Goal: Information Seeking & Learning: Learn about a topic

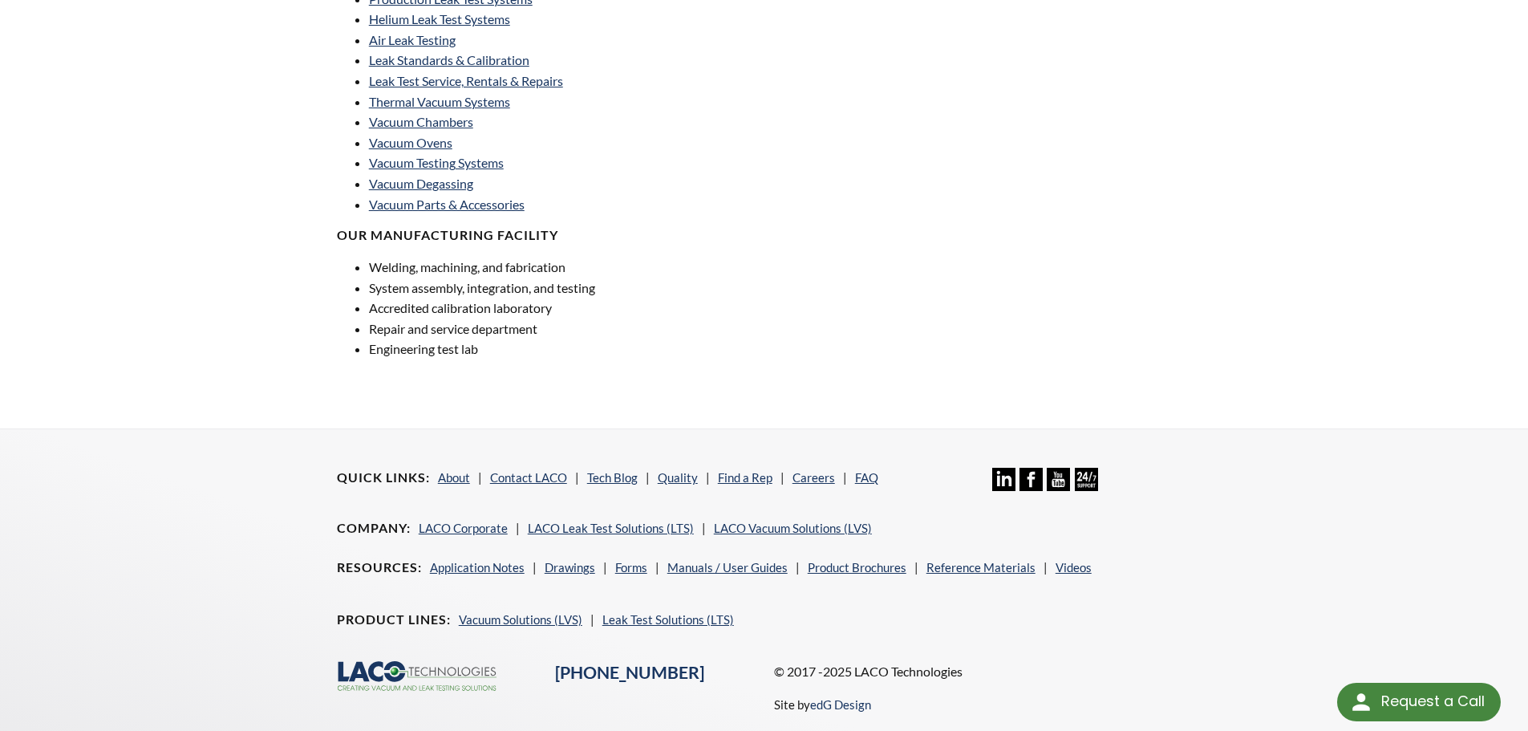
scroll to position [1140, 0]
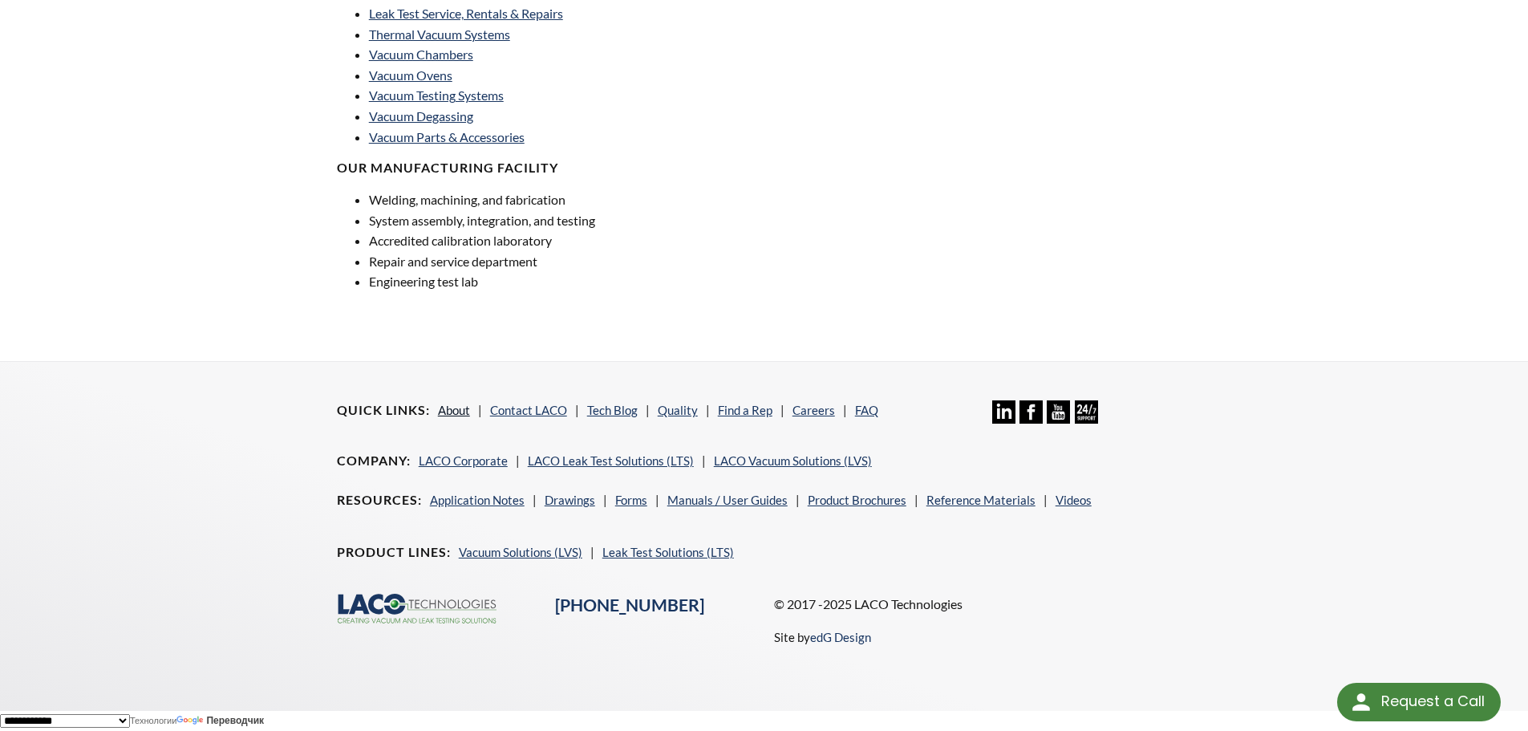
click at [452, 407] on link "About" at bounding box center [454, 410] width 32 height 14
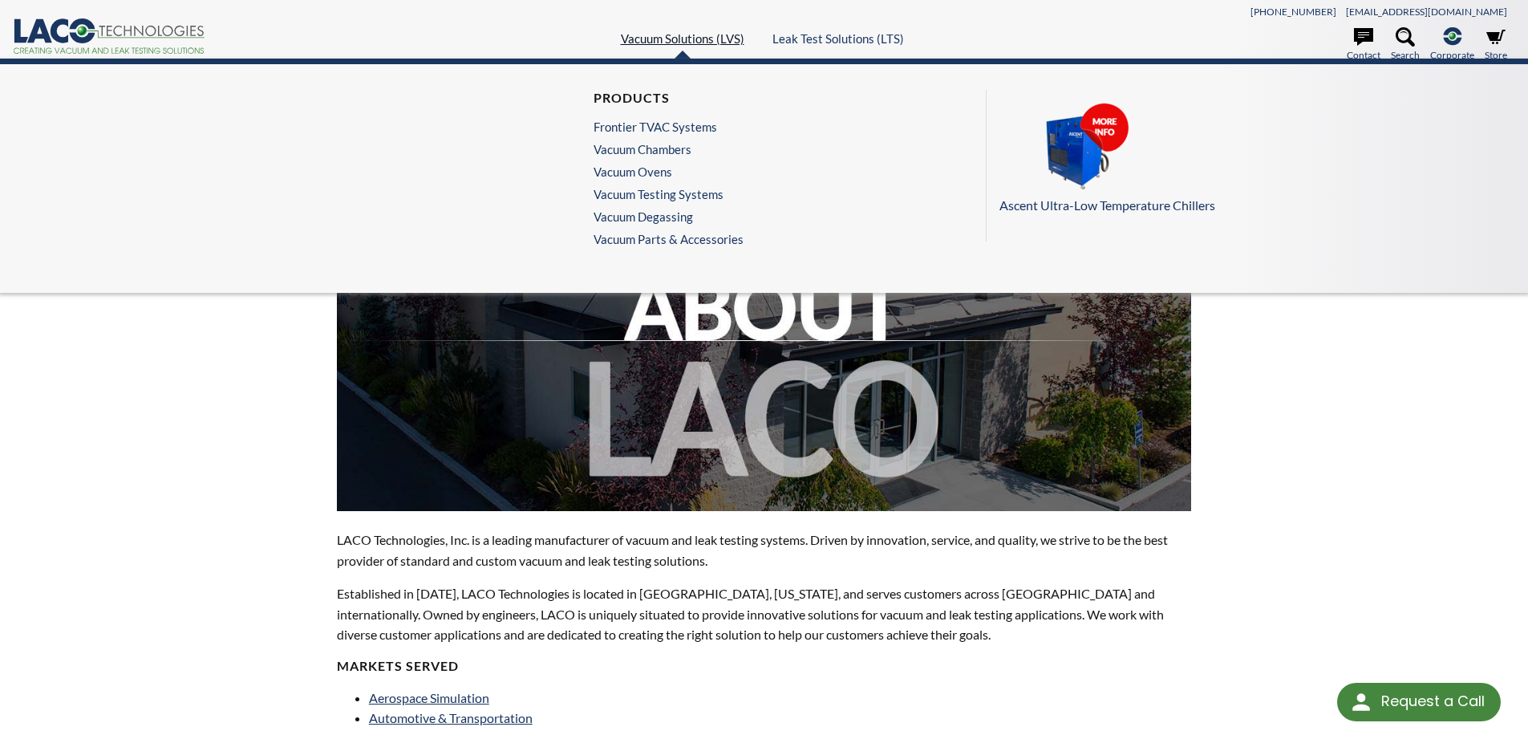
click at [696, 43] on link "Vacuum Solutions (LVS)" at bounding box center [683, 38] width 124 height 14
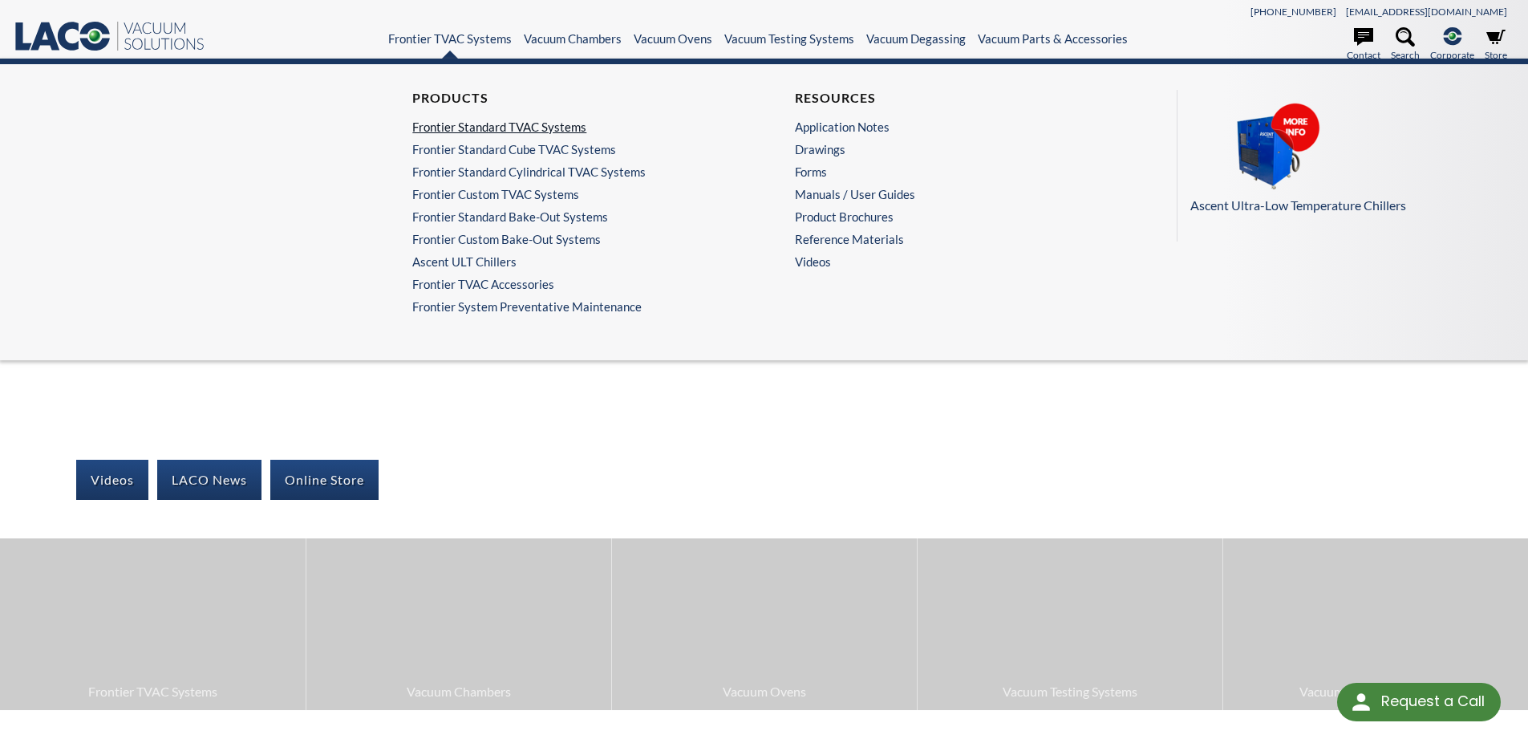
click at [477, 125] on link "Frontier Standard TVAC Systems" at bounding box center [568, 127] width 313 height 14
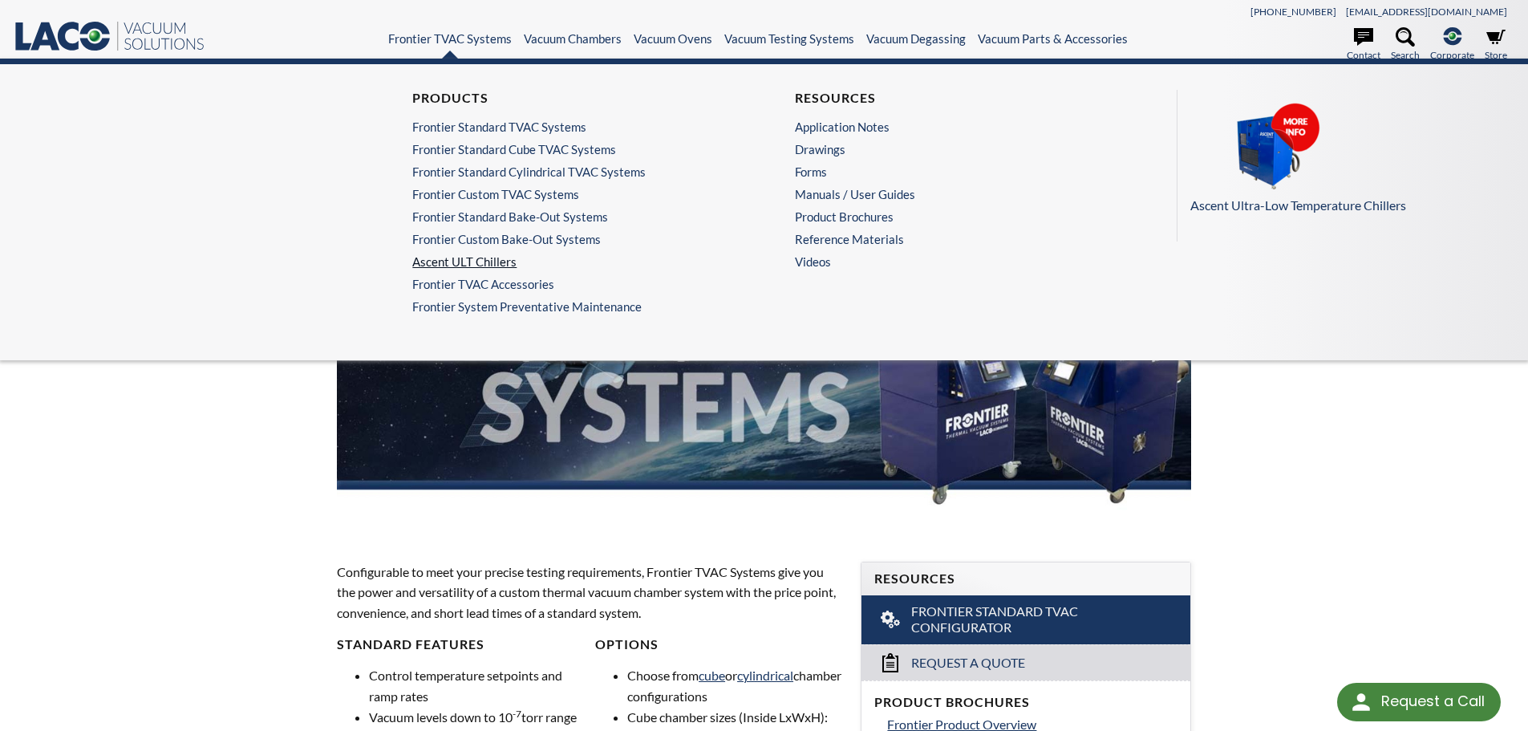
click at [453, 260] on link "Ascent ULT Chillers" at bounding box center [568, 261] width 313 height 14
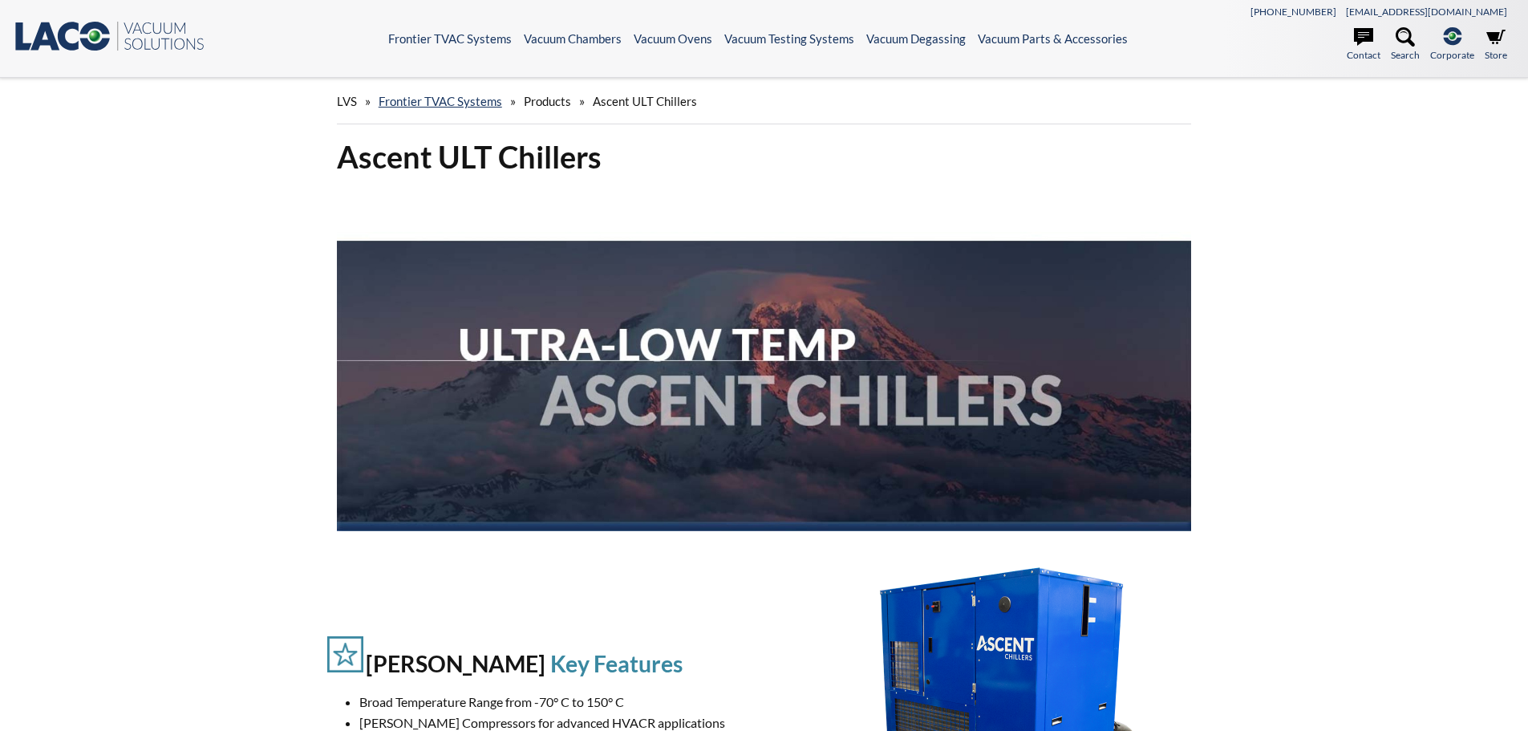
select select "Язык виджета Google Переводчика"
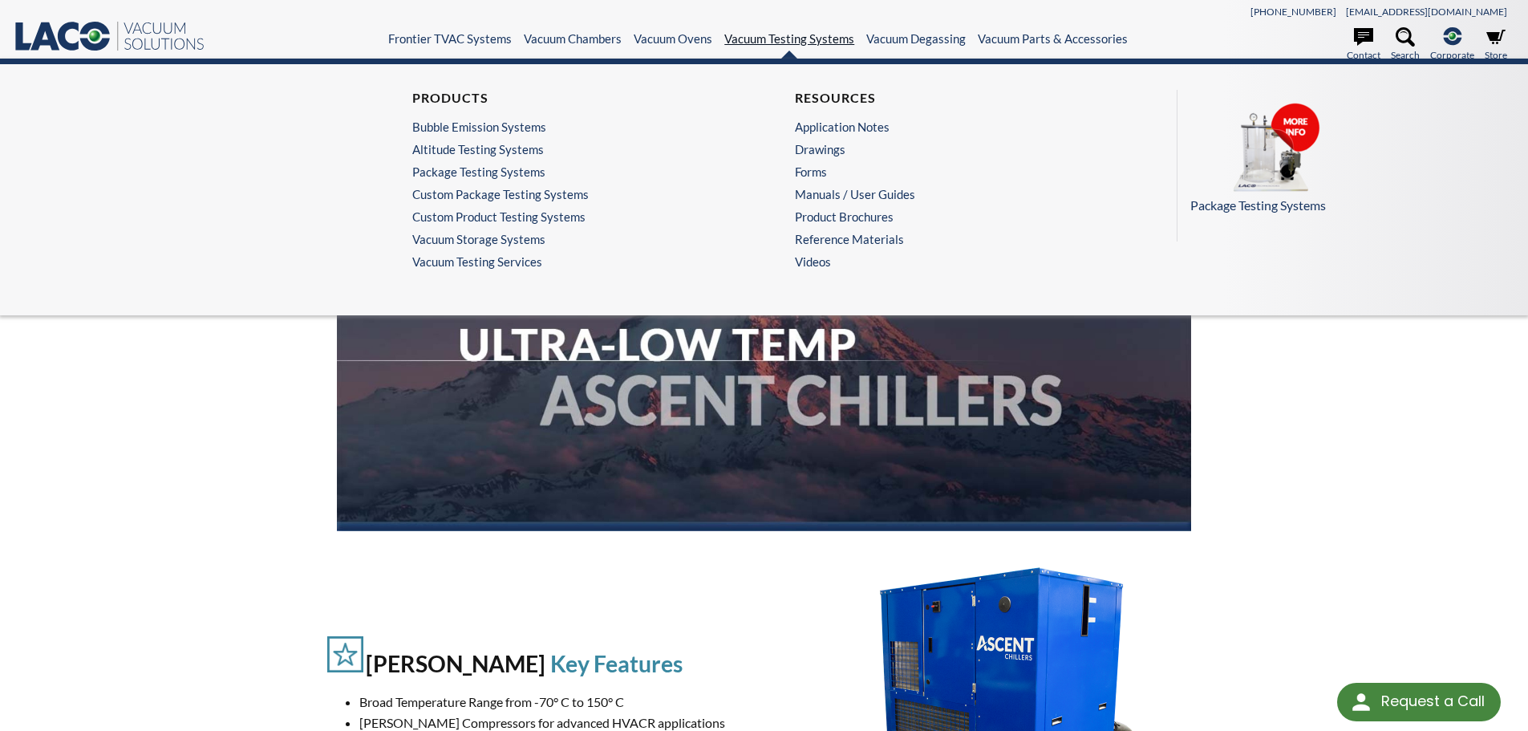
click at [796, 40] on link "Vacuum Testing Systems" at bounding box center [790, 38] width 130 height 14
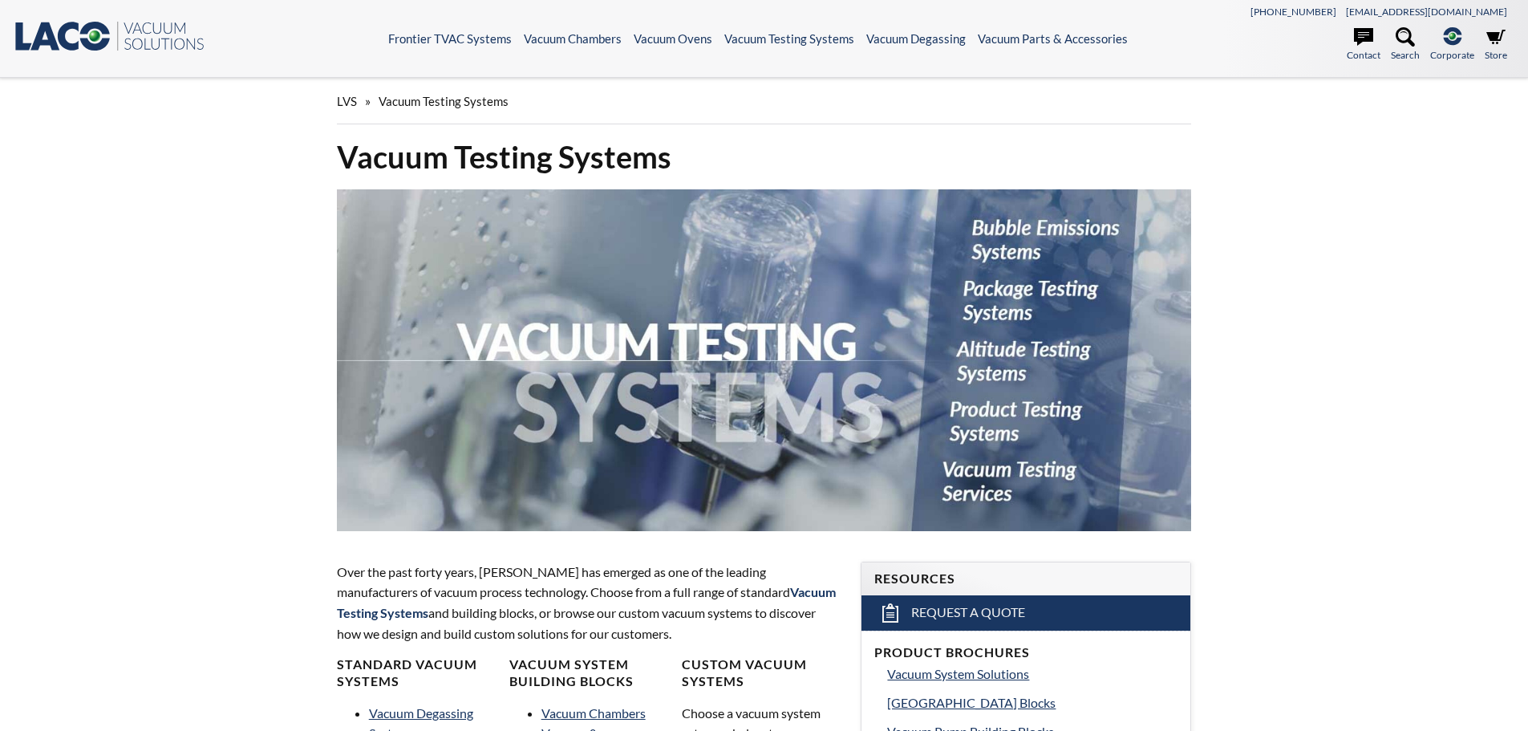
select select "Язык виджета Google Переводчика"
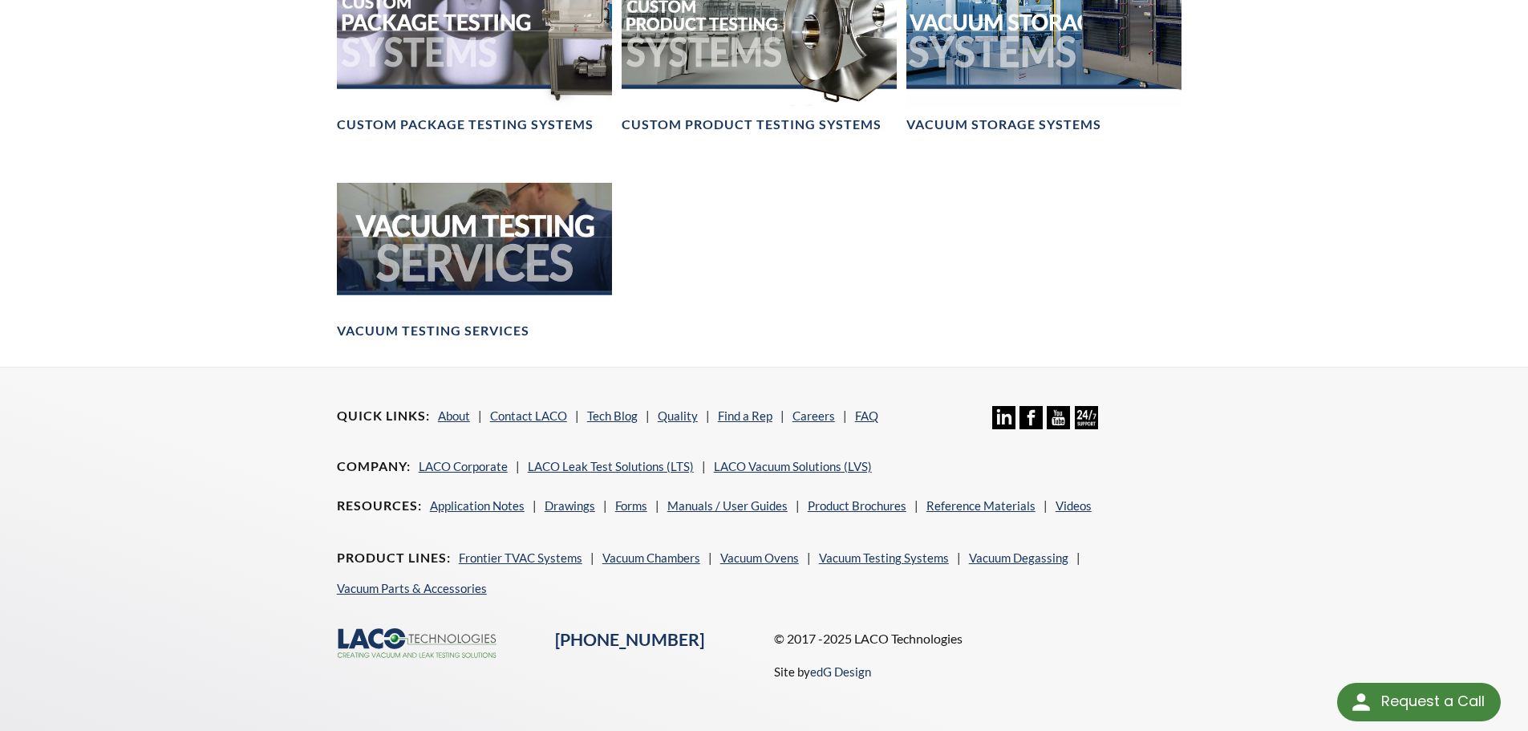
scroll to position [1394, 0]
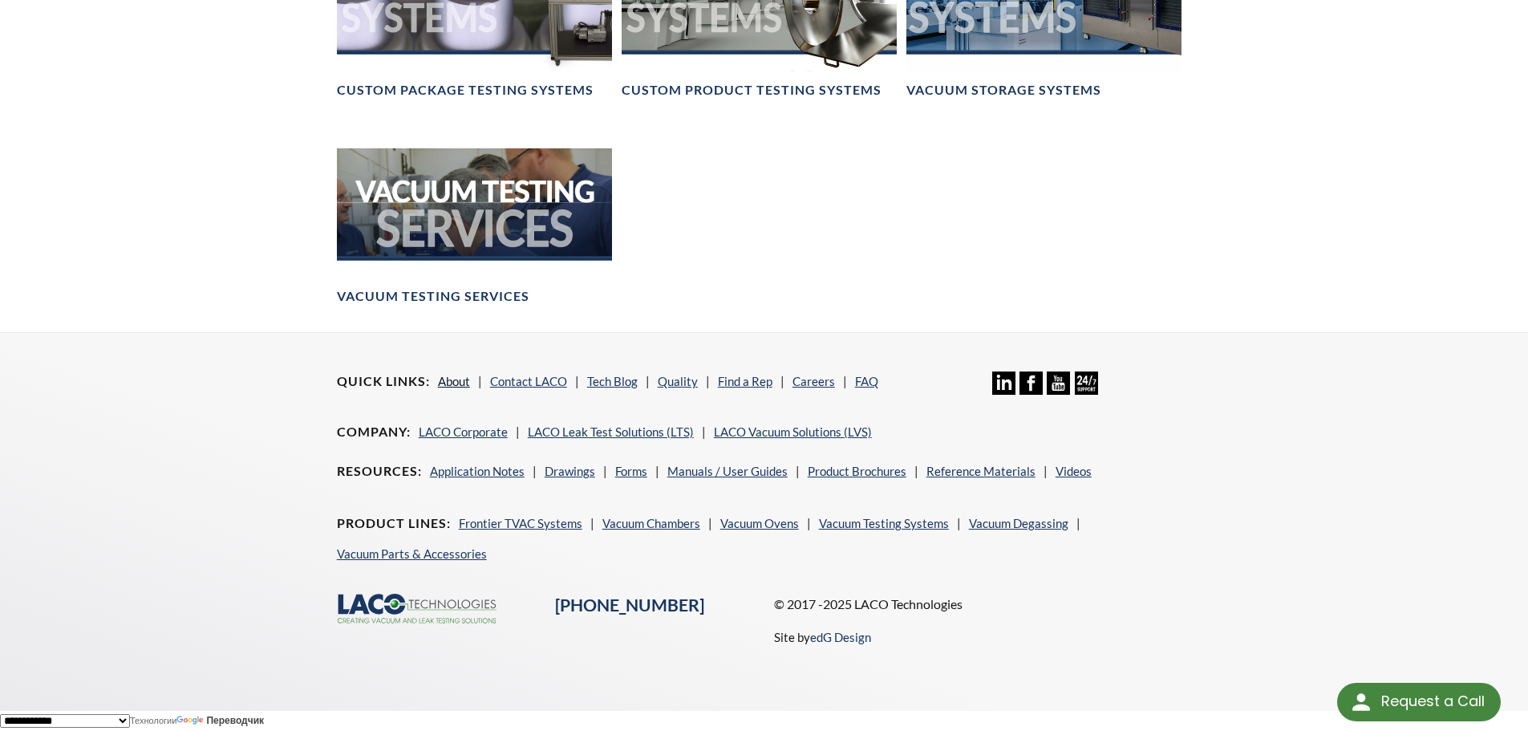
click at [452, 378] on link "About" at bounding box center [454, 381] width 32 height 14
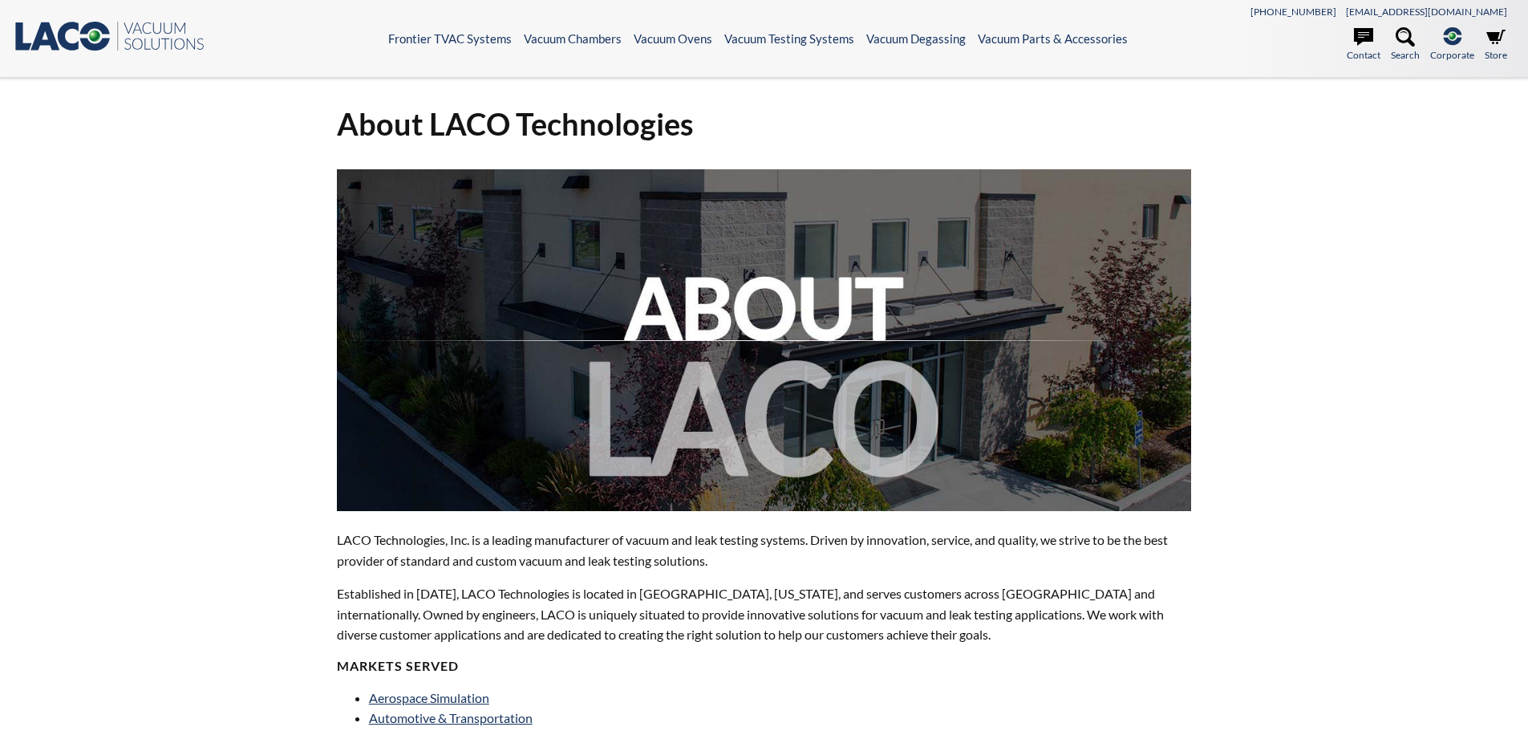
select select "Язык виджета Google Переводчика"
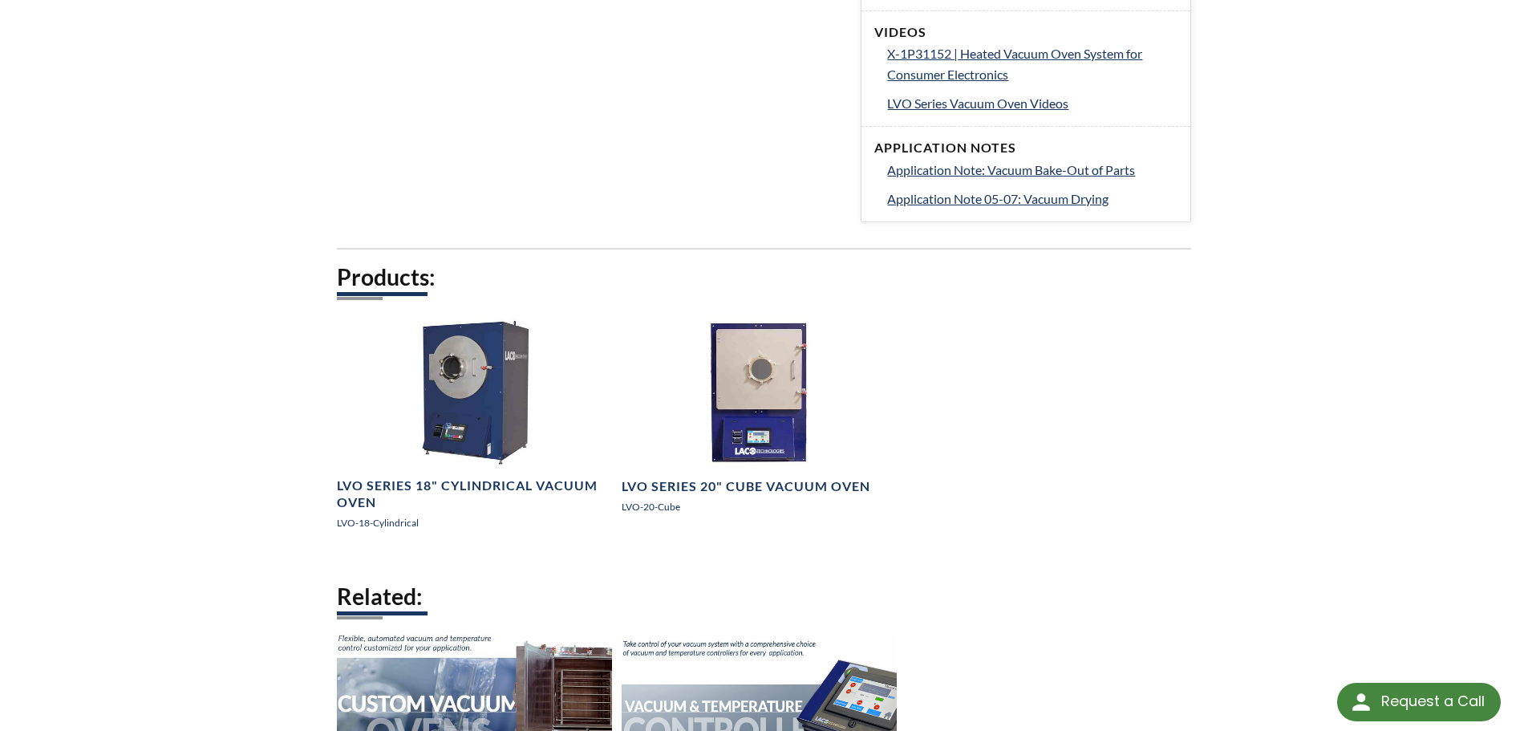
scroll to position [802, 0]
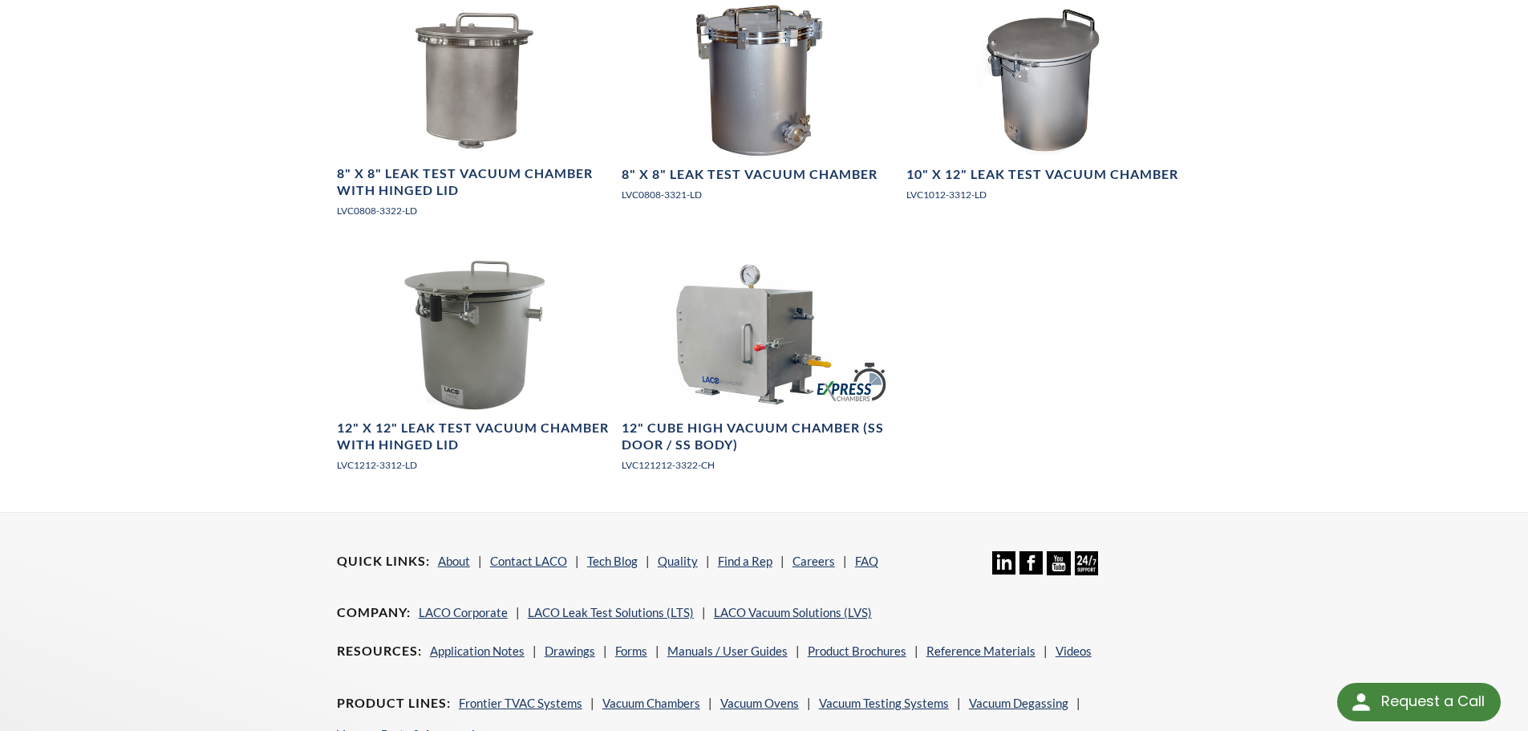
scroll to position [1787, 0]
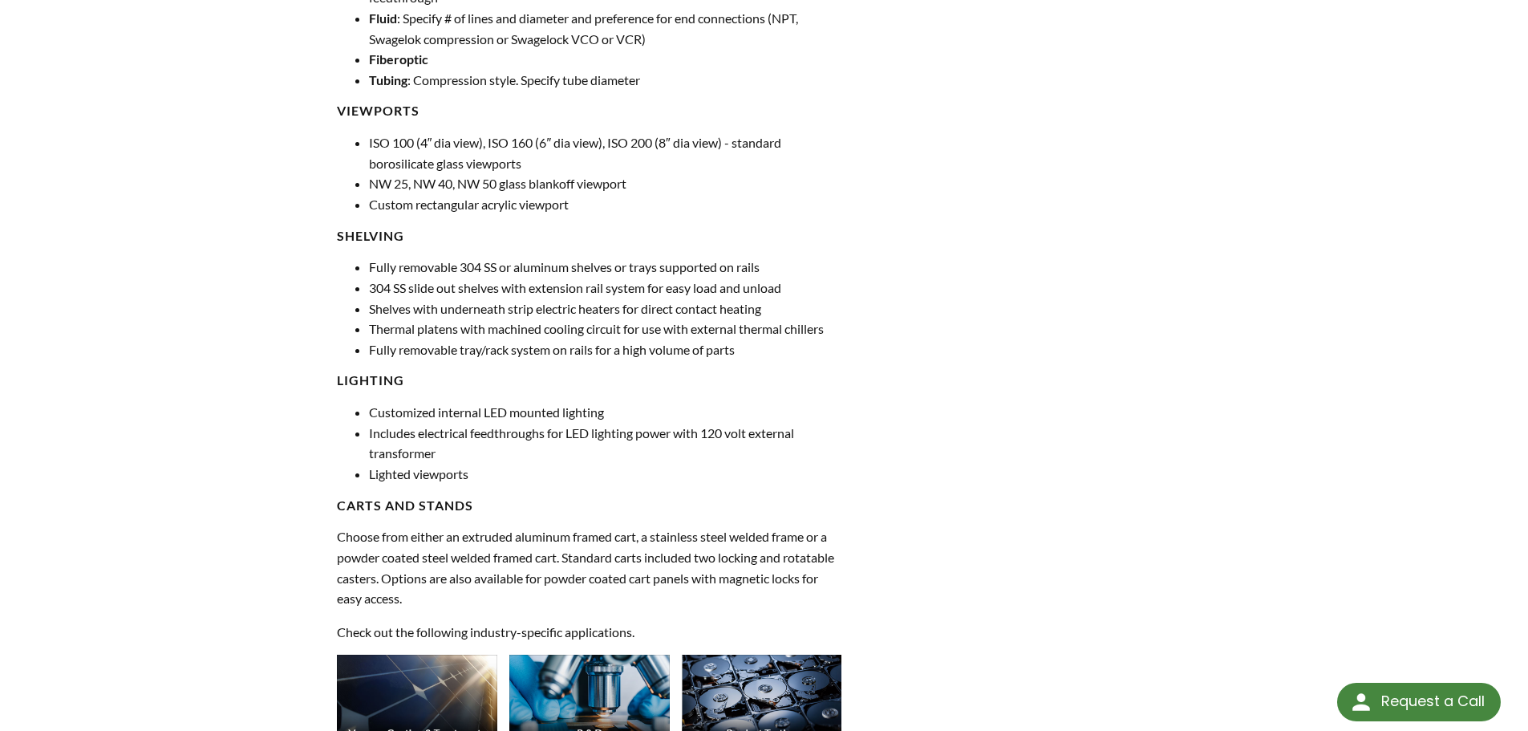
scroll to position [1605, 0]
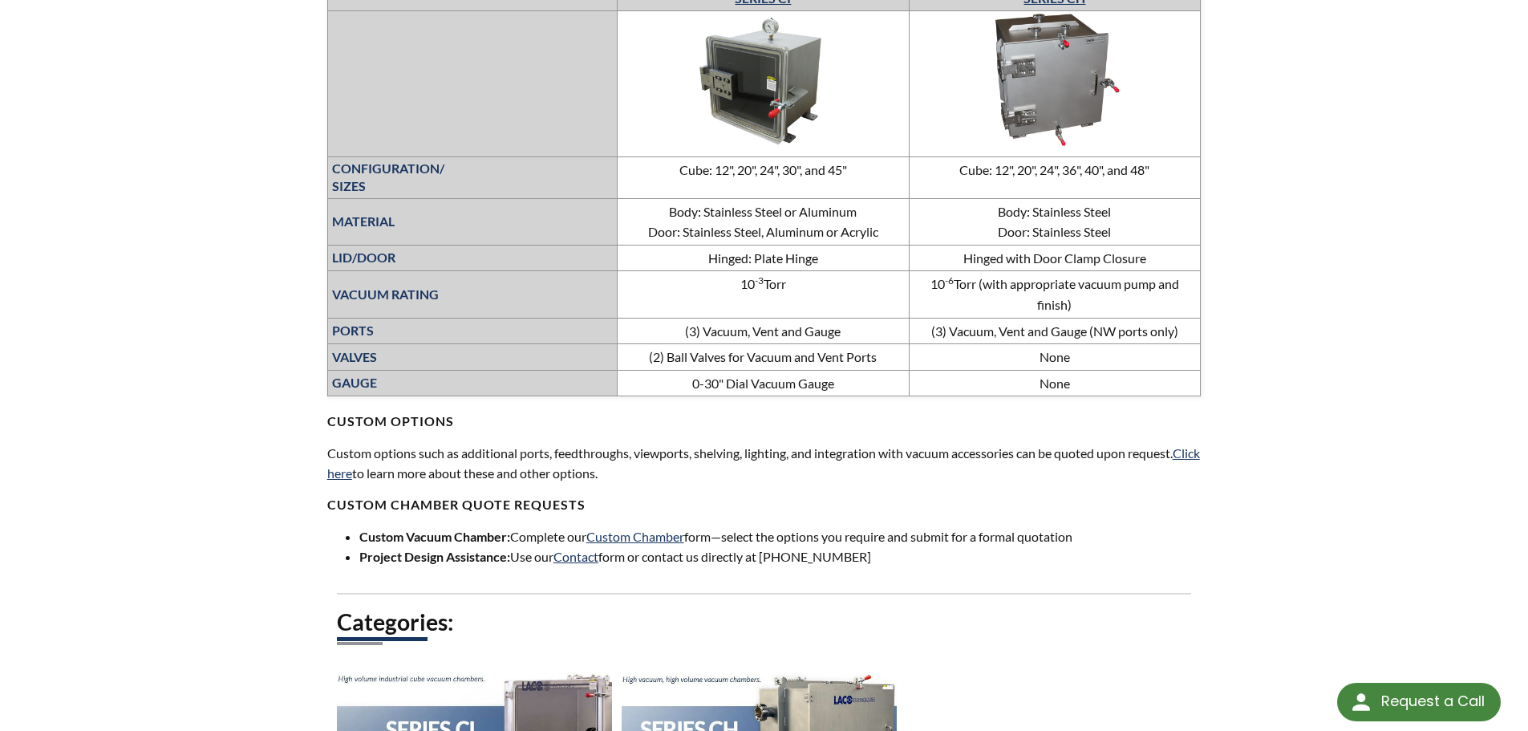
scroll to position [963, 0]
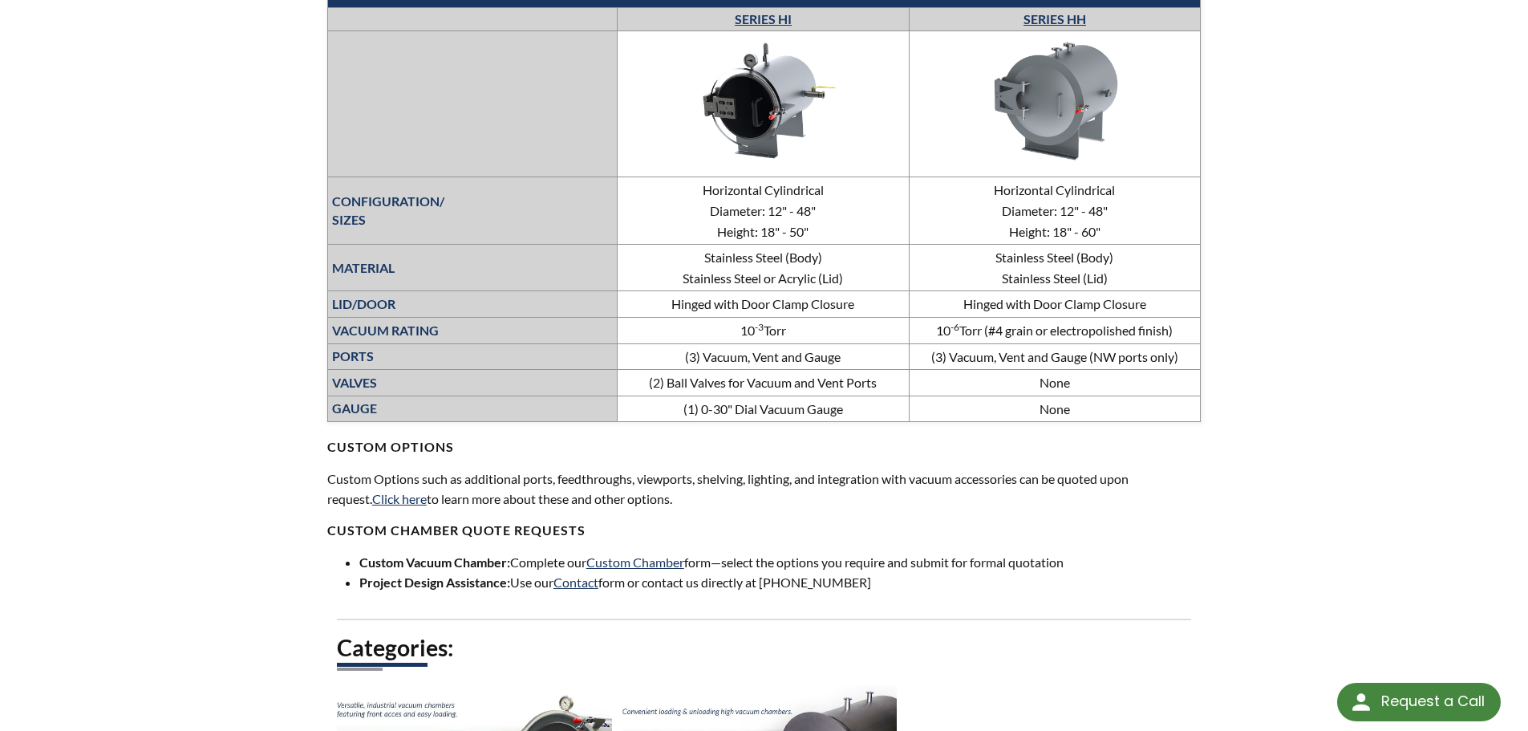
scroll to position [963, 0]
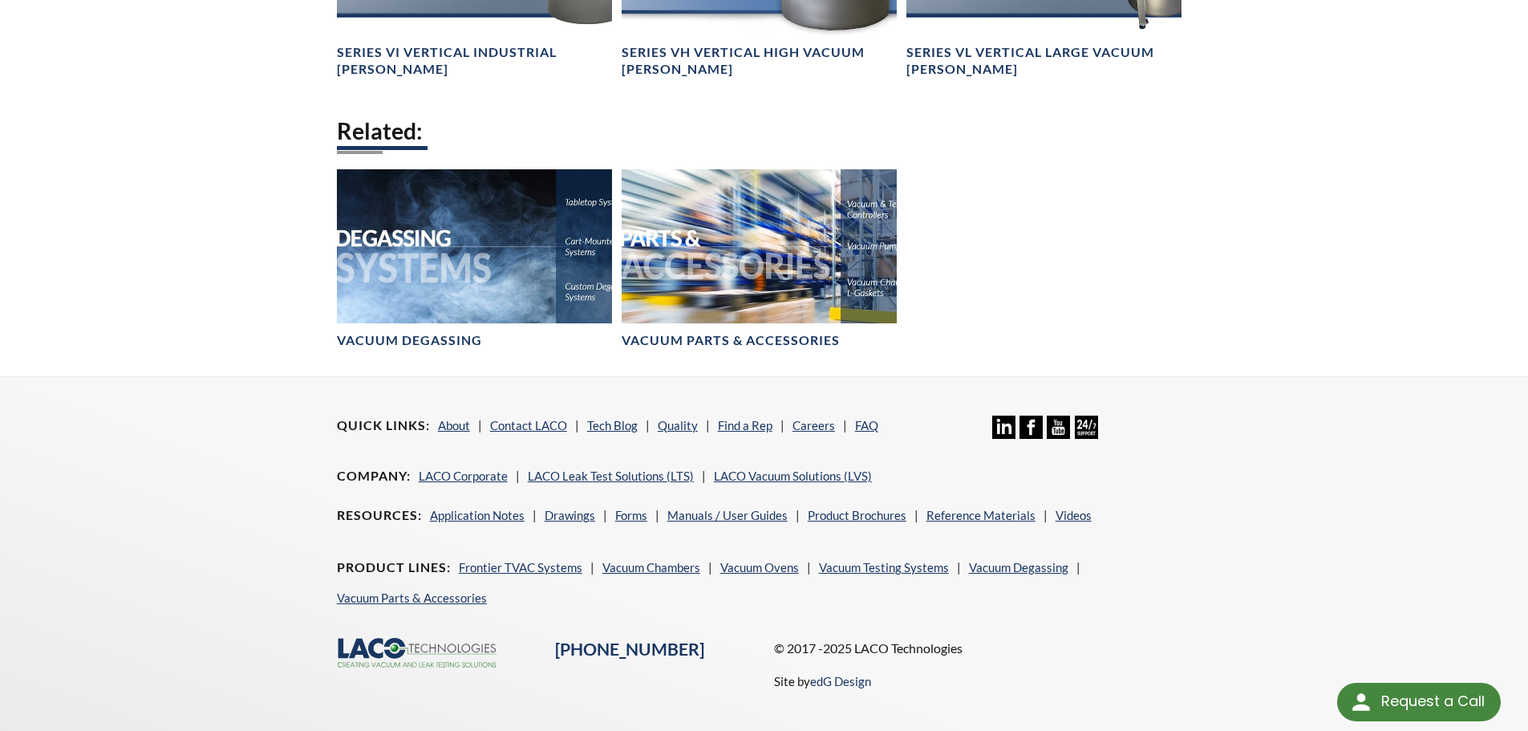
scroll to position [1605, 0]
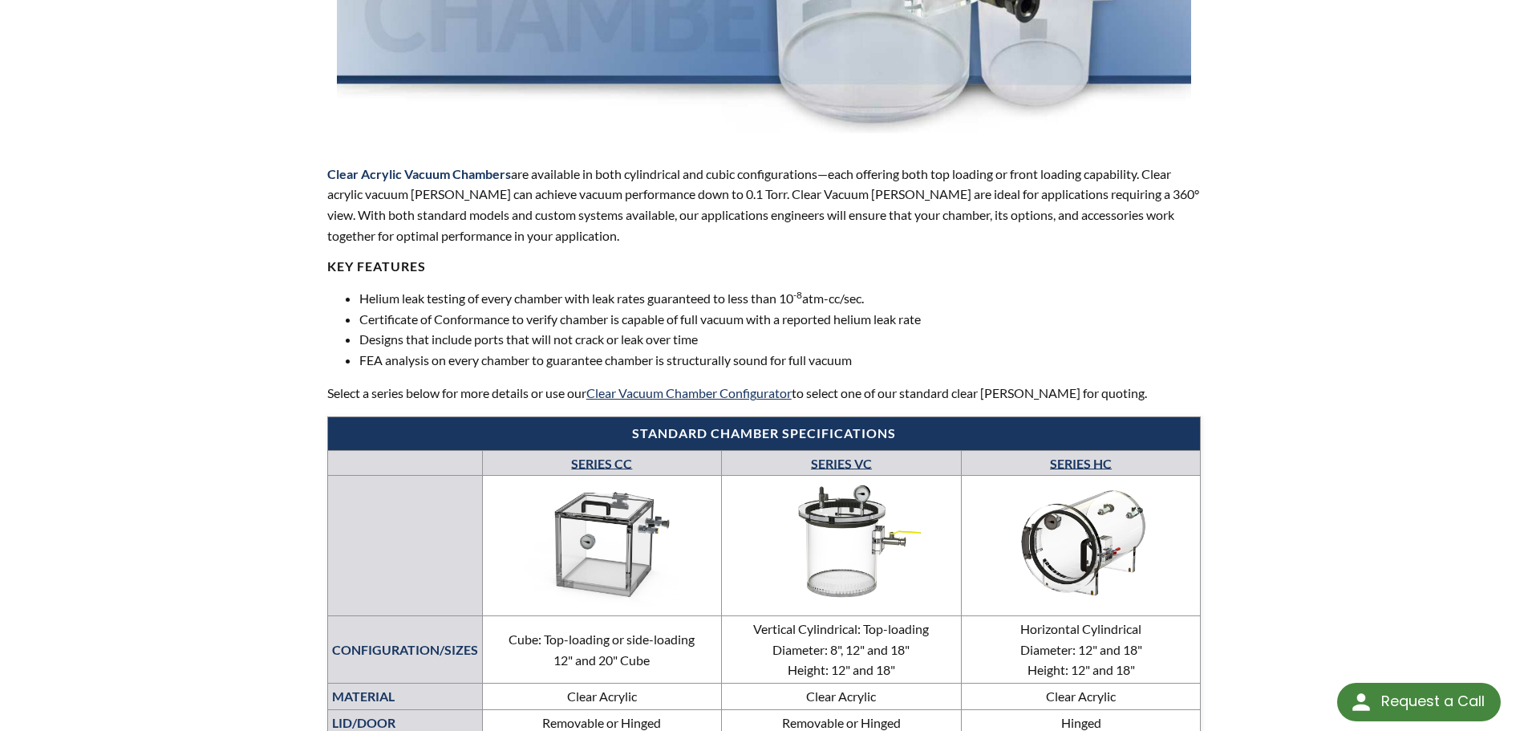
scroll to position [160, 0]
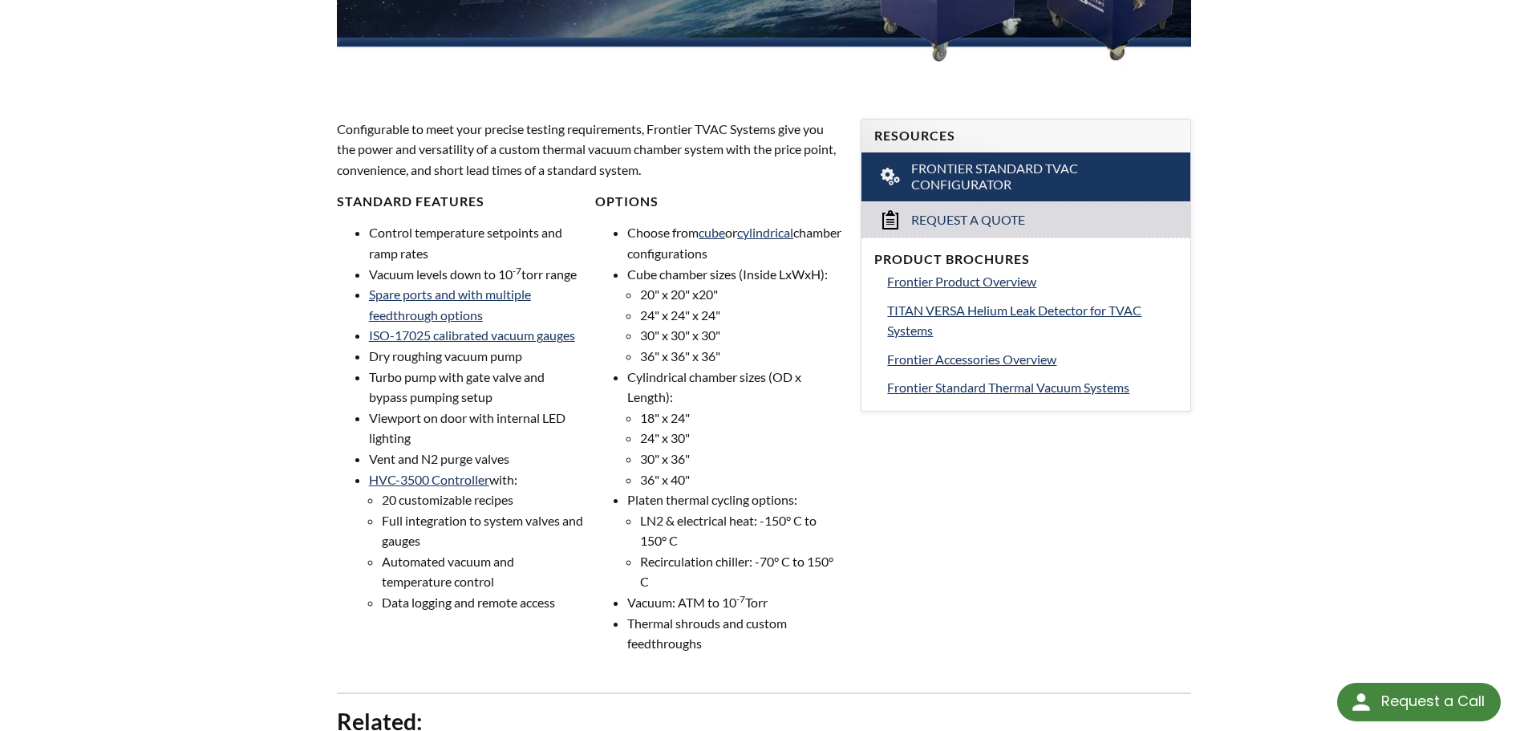
scroll to position [481, 0]
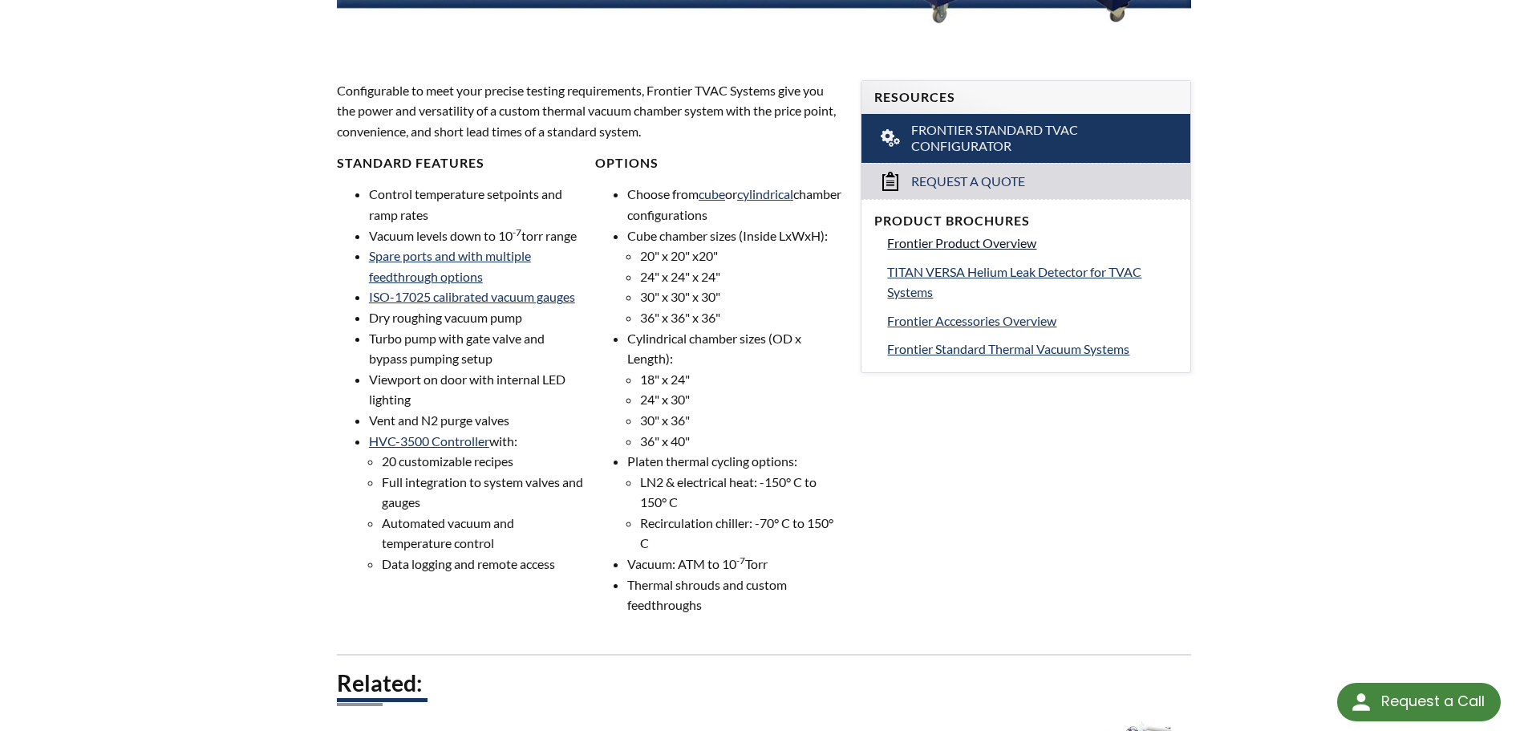
click at [982, 245] on span "Frontier Product Overview" at bounding box center [961, 242] width 149 height 15
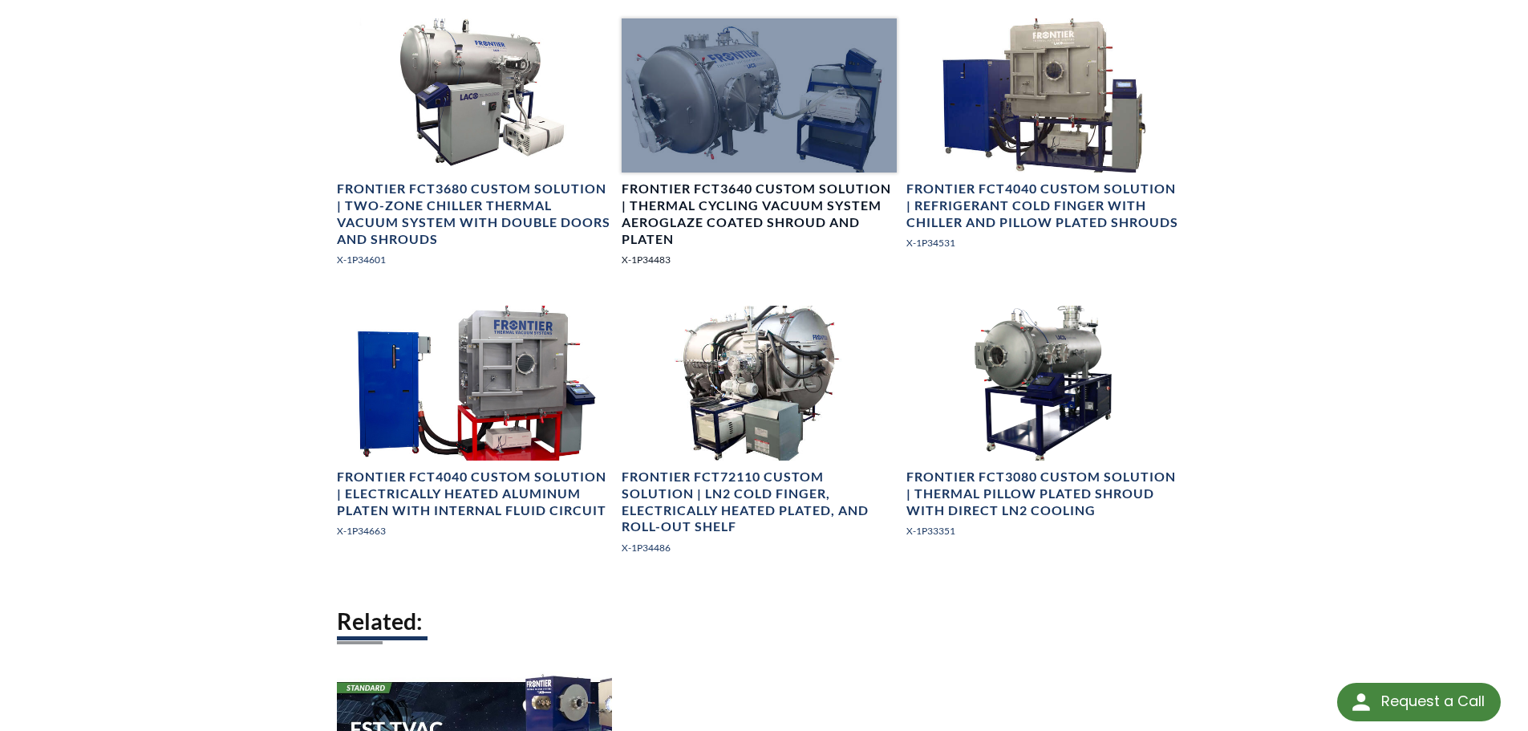
scroll to position [1444, 0]
